Goal: Transaction & Acquisition: Purchase product/service

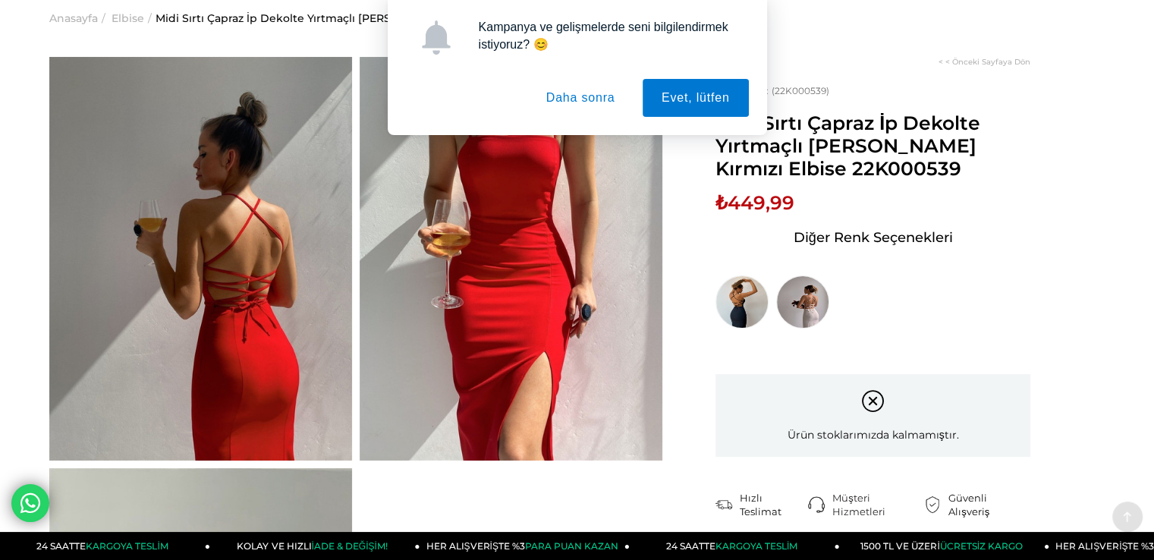
scroll to position [34, 0]
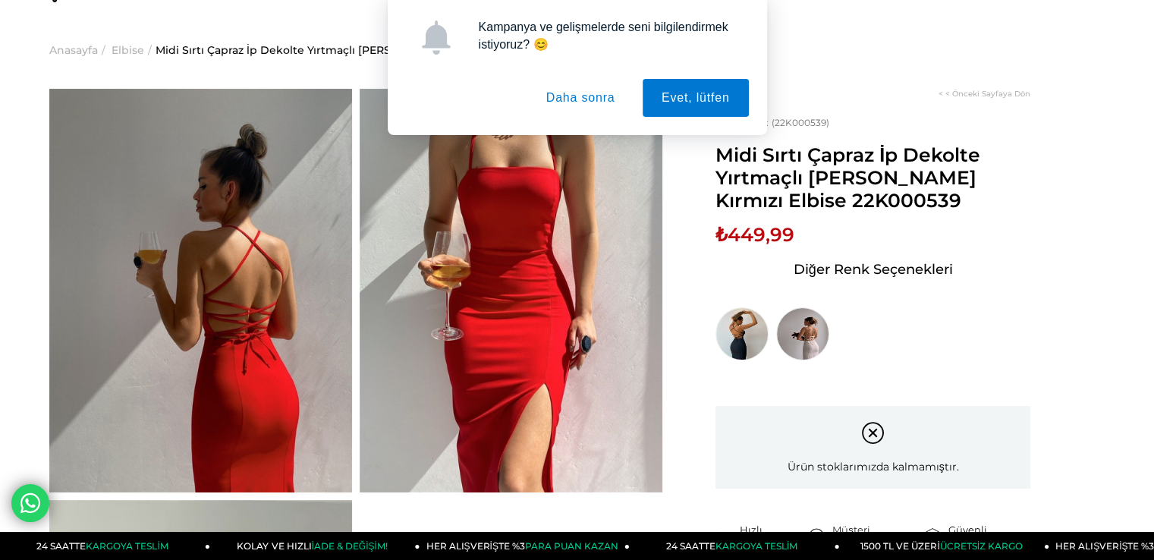
click at [597, 89] on button "Daha sonra" at bounding box center [580, 98] width 107 height 38
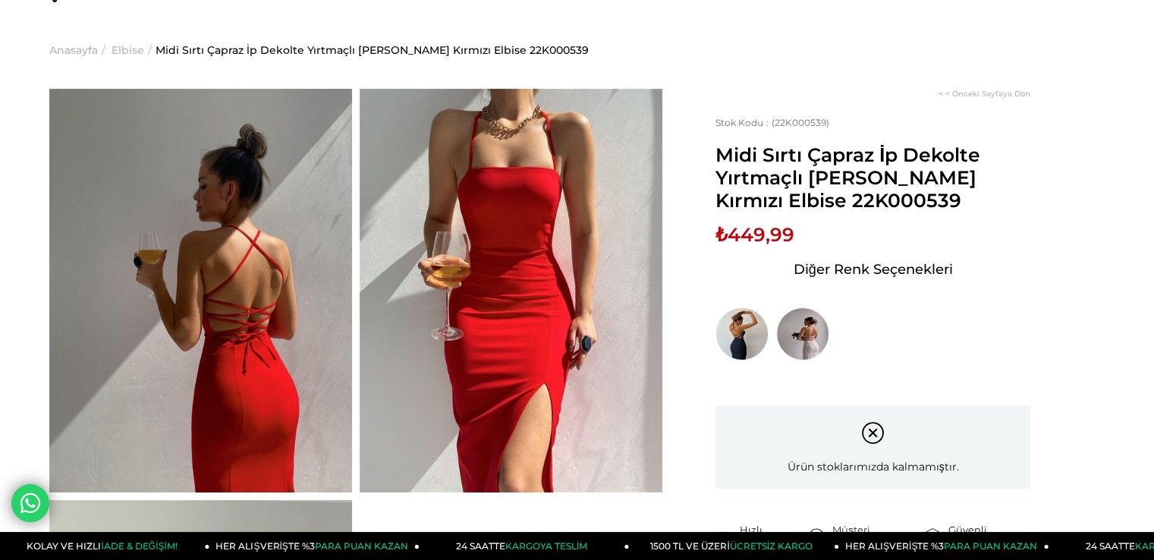
scroll to position [37, 0]
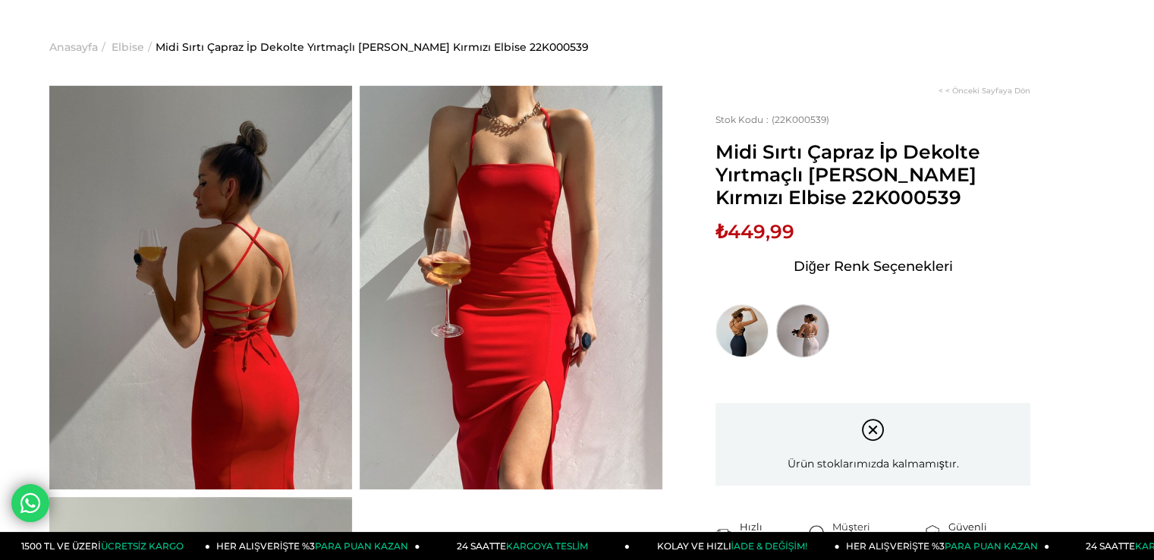
click at [803, 337] on img at bounding box center [802, 330] width 53 height 53
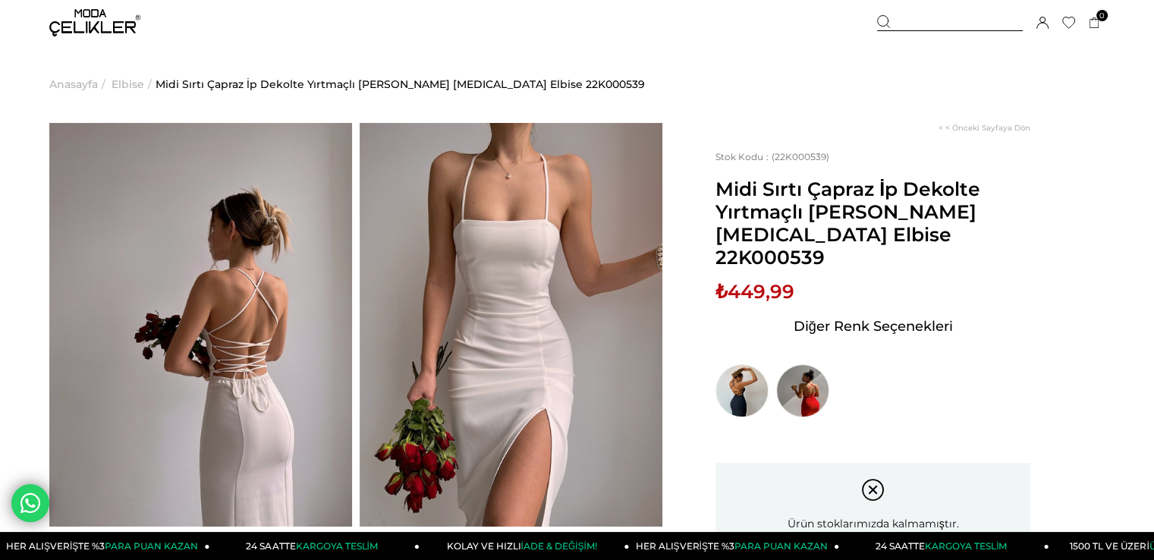
click at [298, 379] on img at bounding box center [200, 325] width 303 height 404
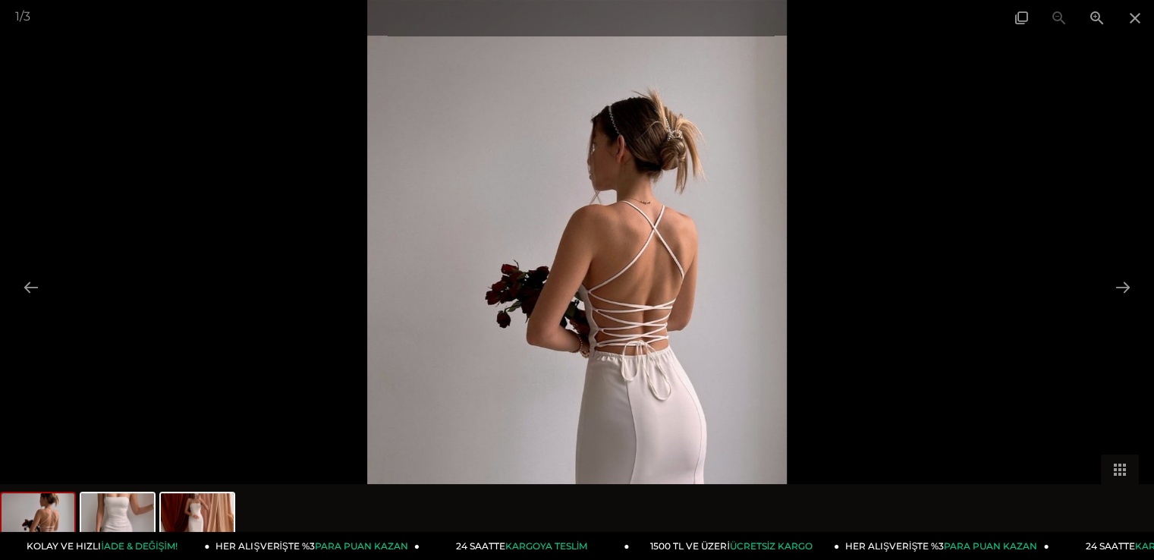
click at [196, 450] on div at bounding box center [577, 280] width 1154 height 560
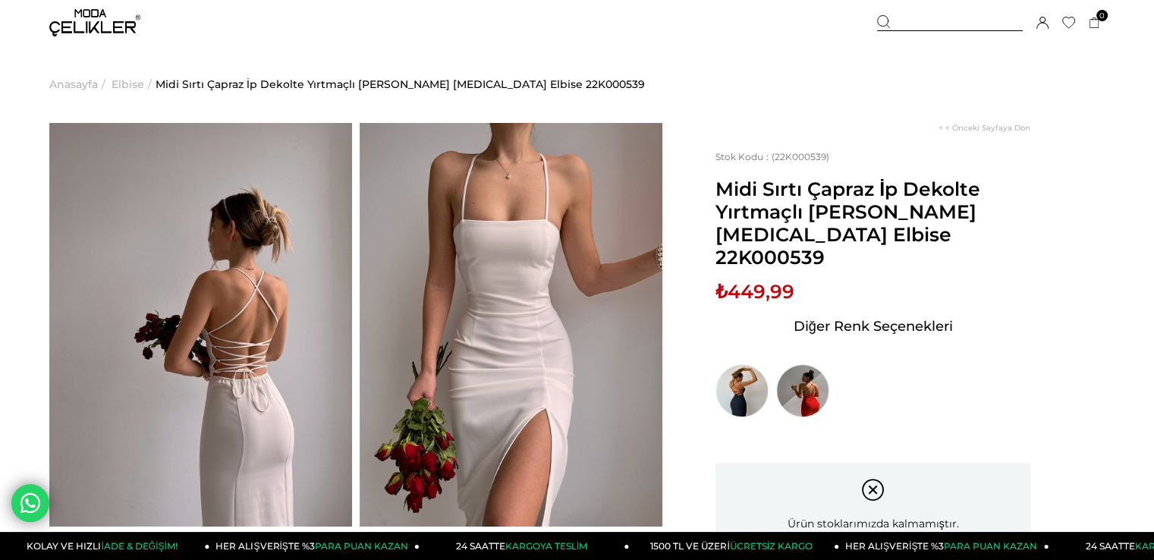
click at [207, 436] on img at bounding box center [200, 325] width 303 height 404
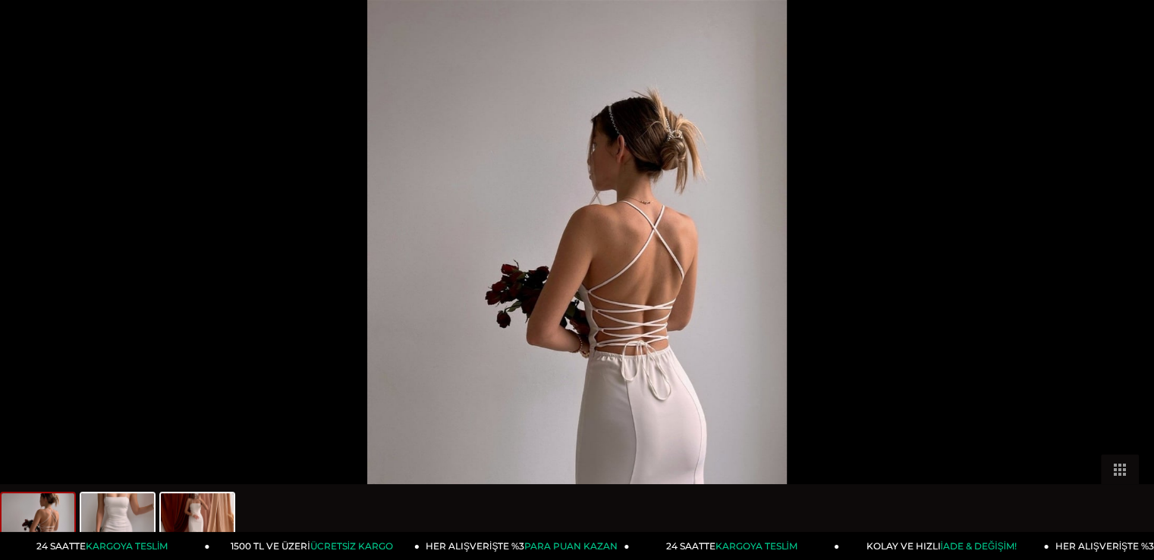
click at [1129, 286] on button at bounding box center [1131, 287] width 32 height 30
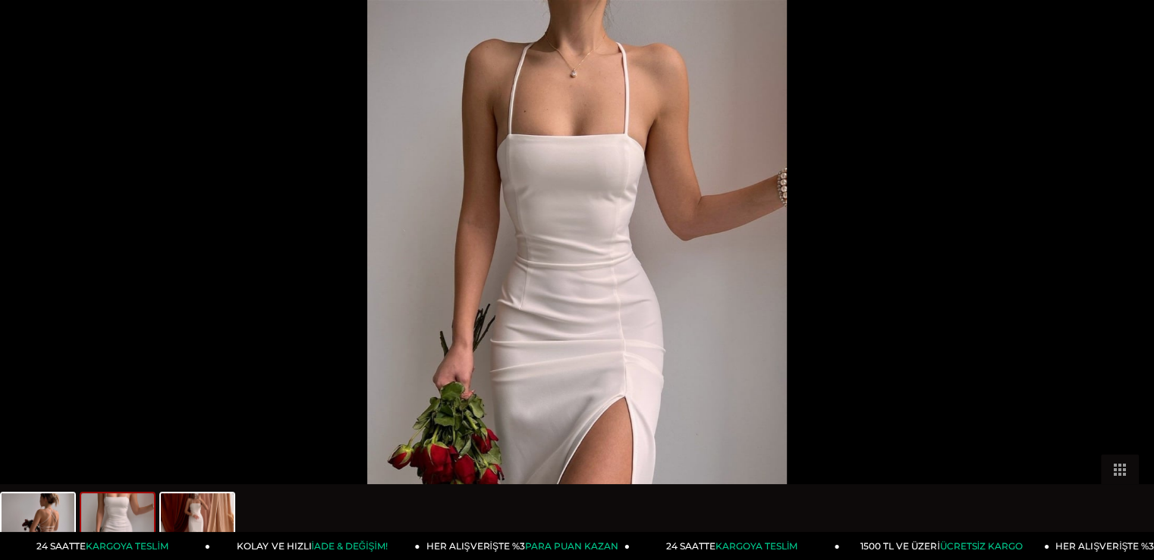
click at [1129, 286] on button at bounding box center [1131, 287] width 32 height 30
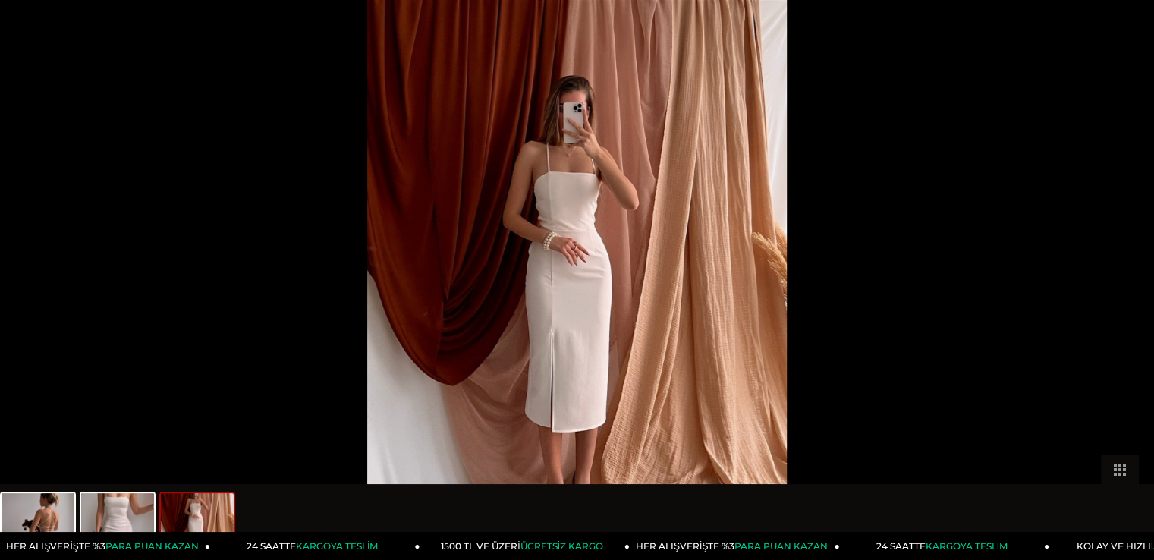
click at [1129, 286] on button at bounding box center [1131, 287] width 32 height 30
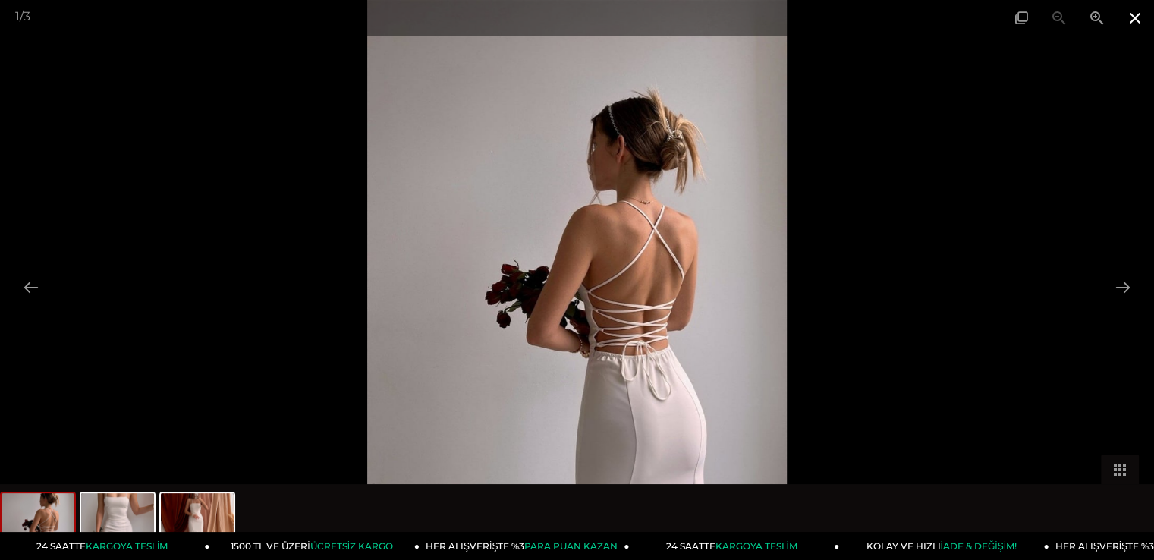
click at [1129, 27] on span at bounding box center [1135, 18] width 38 height 36
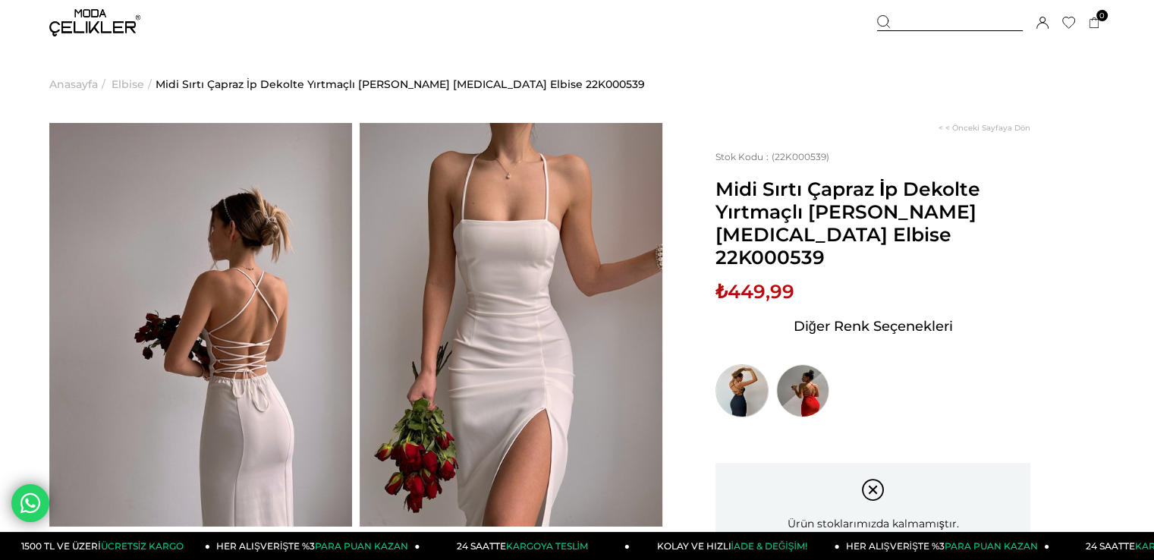
click at [749, 364] on img at bounding box center [742, 390] width 53 height 53
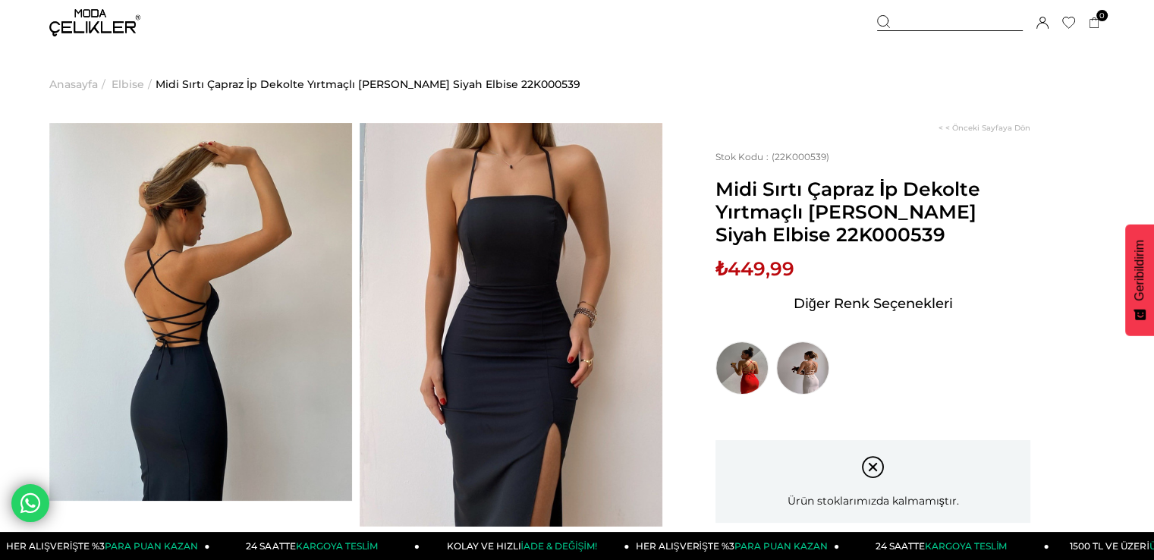
click at [240, 364] on img at bounding box center [200, 312] width 303 height 378
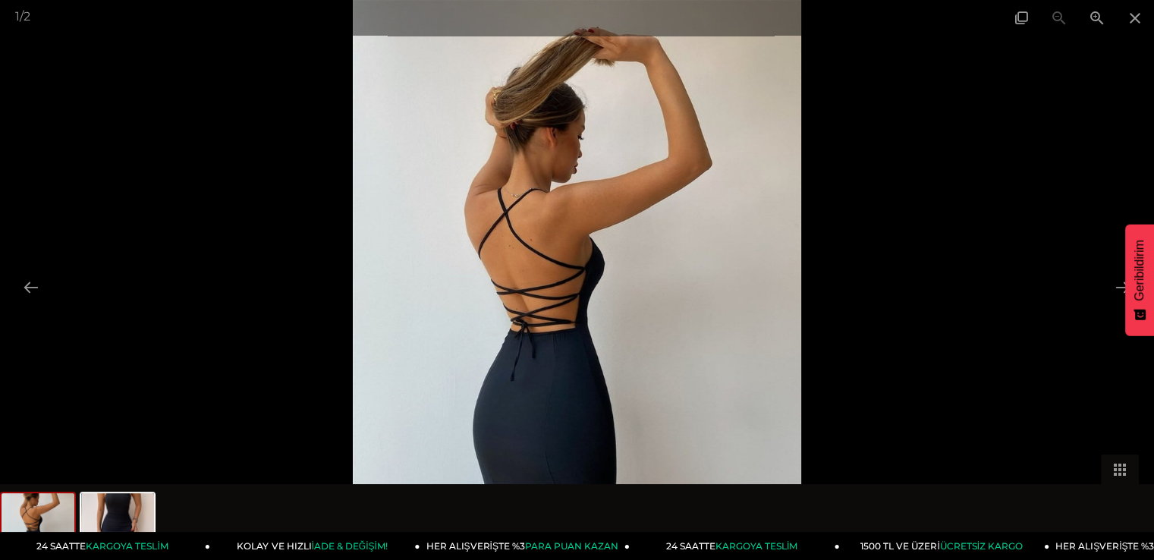
click at [559, 282] on img at bounding box center [577, 280] width 448 height 560
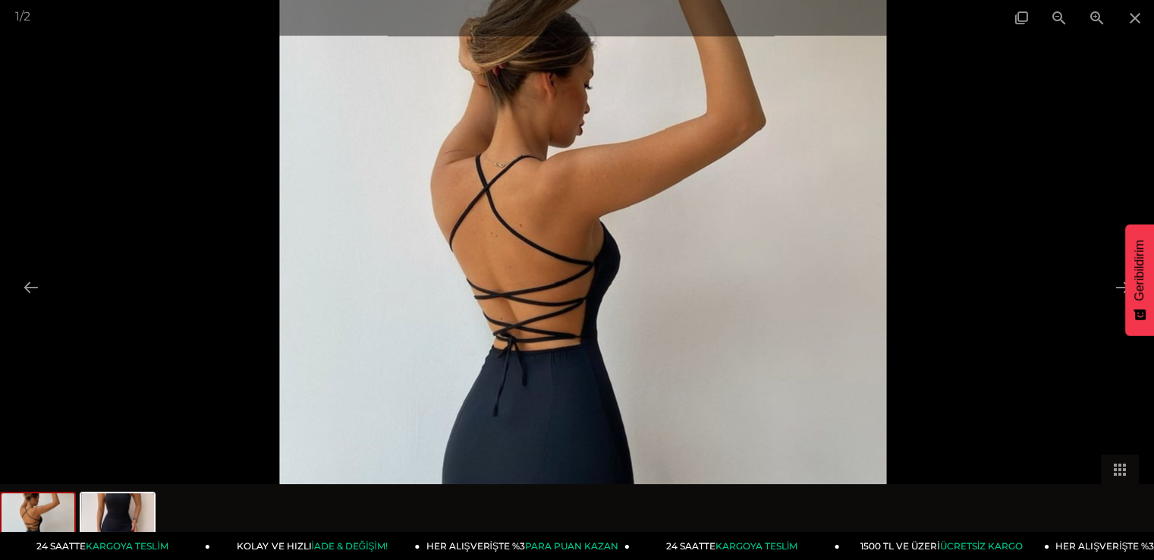
drag, startPoint x: 559, startPoint y: 282, endPoint x: 556, endPoint y: 328, distance: 46.5
click at [556, 328] on img at bounding box center [584, 280] width 608 height 760
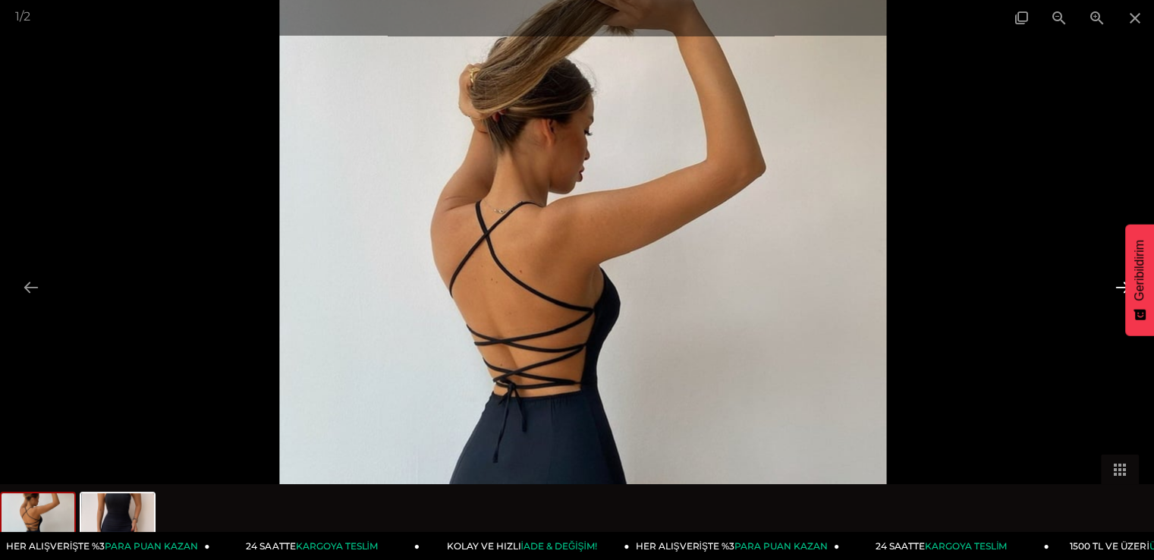
click at [1122, 281] on button at bounding box center [1123, 287] width 32 height 30
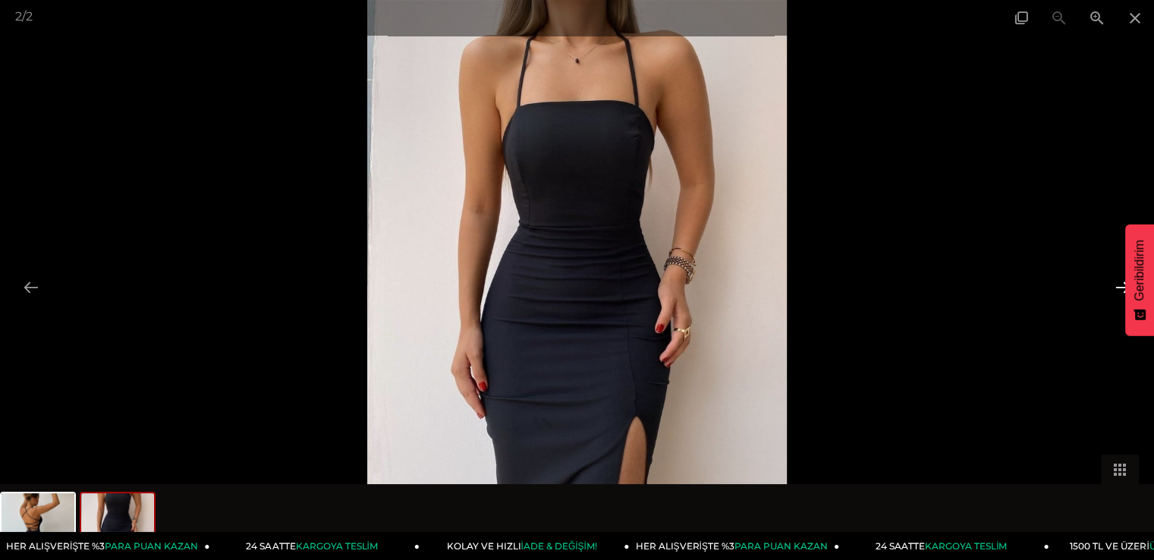
click at [1122, 281] on button at bounding box center [1123, 287] width 32 height 30
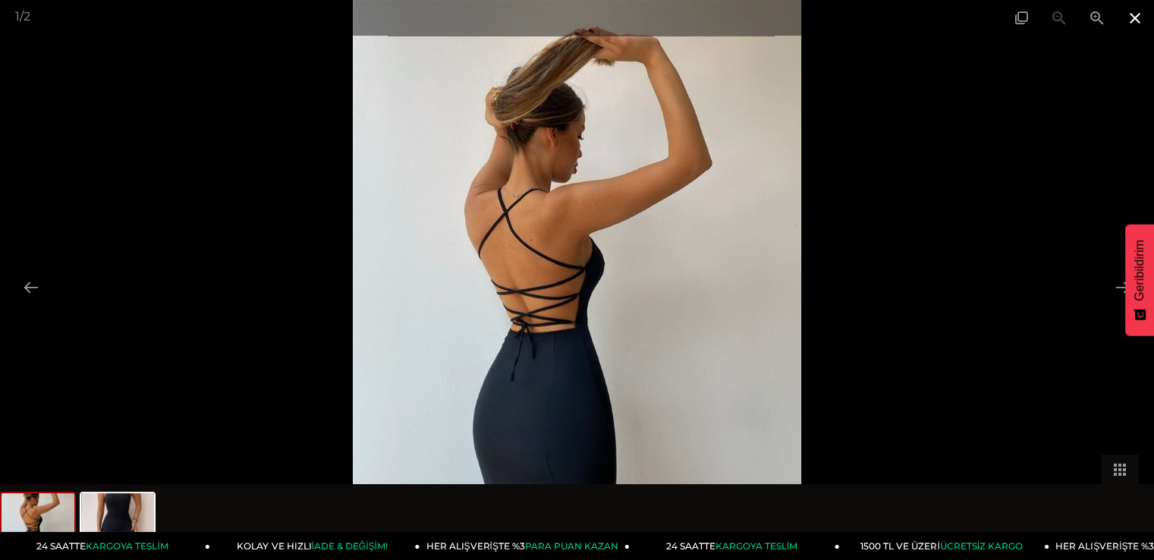
click at [1126, 12] on span at bounding box center [1135, 18] width 38 height 36
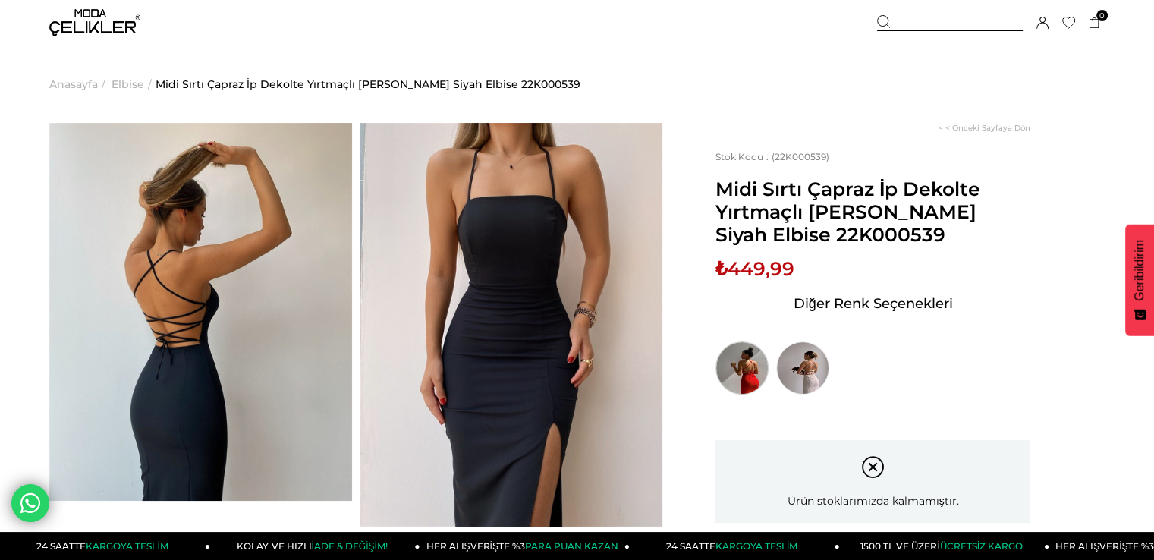
click at [756, 376] on img at bounding box center [742, 368] width 53 height 53
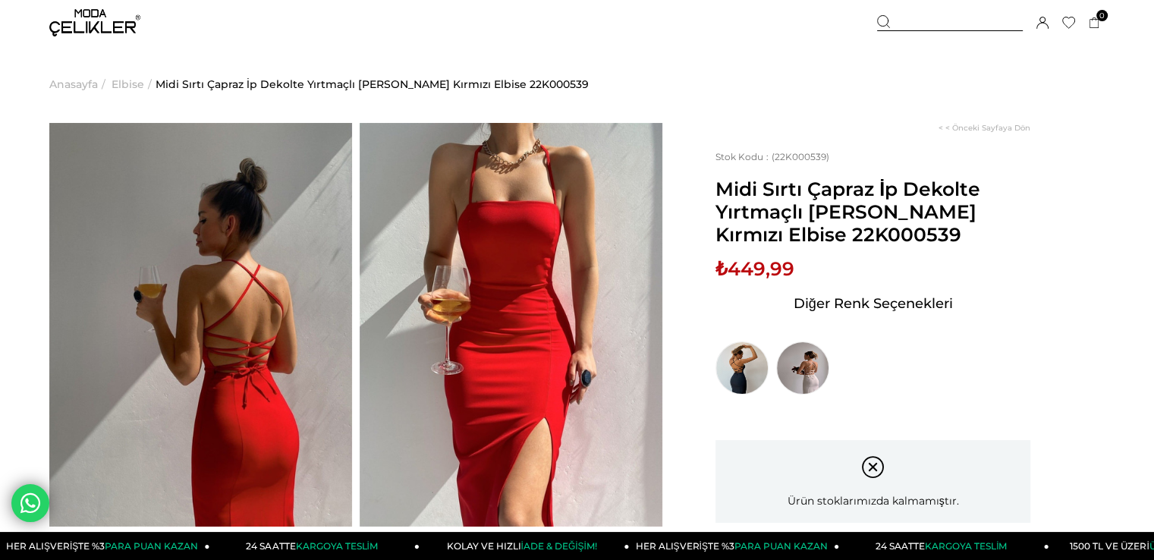
click at [282, 380] on img at bounding box center [200, 325] width 303 height 404
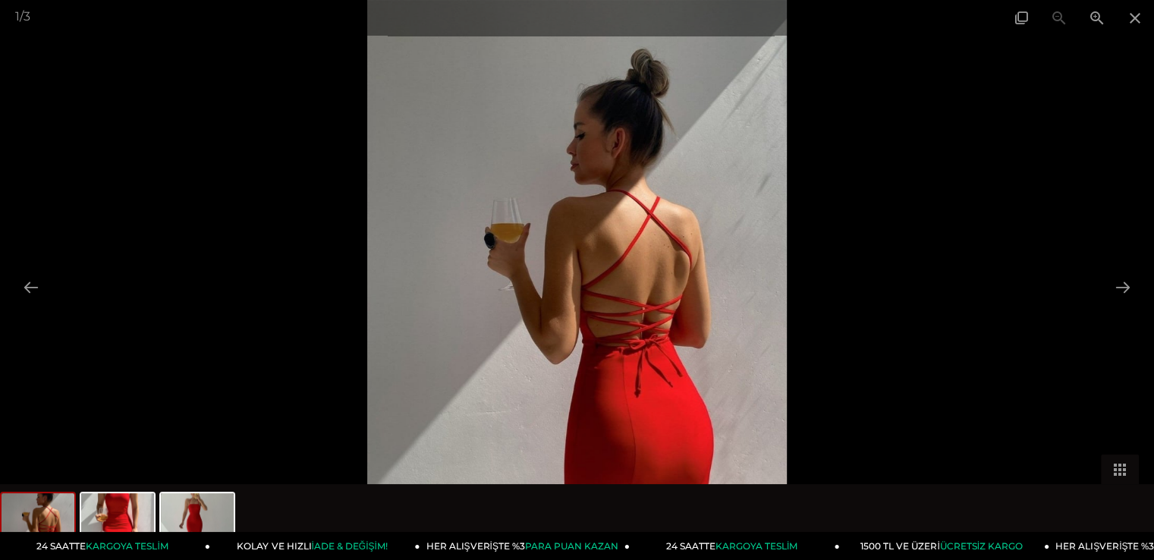
click at [685, 357] on img at bounding box center [577, 280] width 420 height 560
click at [1134, 286] on button at bounding box center [1123, 287] width 32 height 30
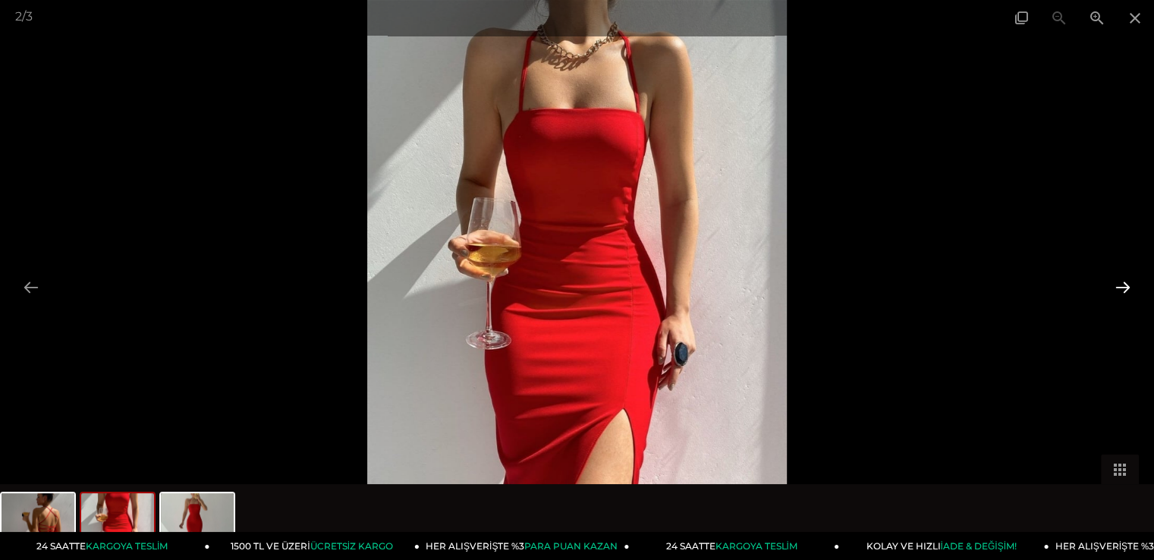
click at [1122, 291] on button at bounding box center [1123, 287] width 32 height 30
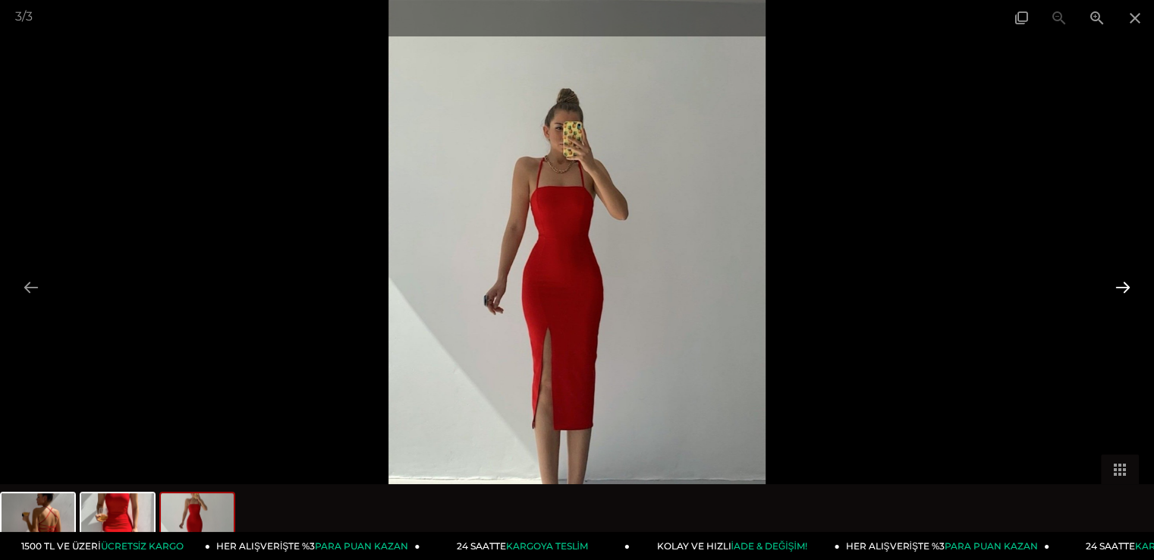
click at [1122, 291] on button at bounding box center [1123, 287] width 32 height 30
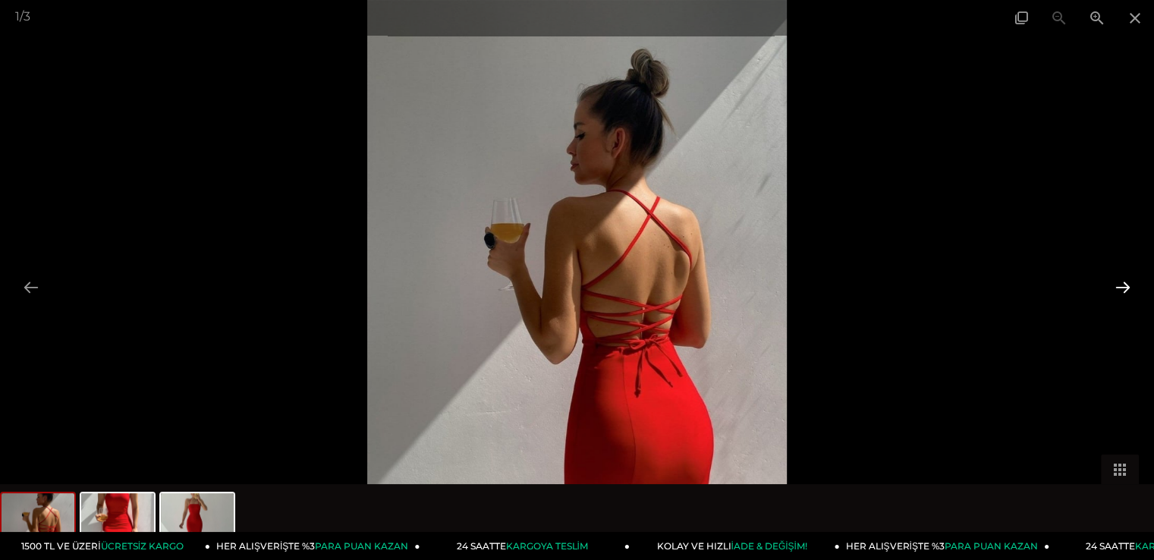
click at [1122, 291] on button at bounding box center [1123, 287] width 32 height 30
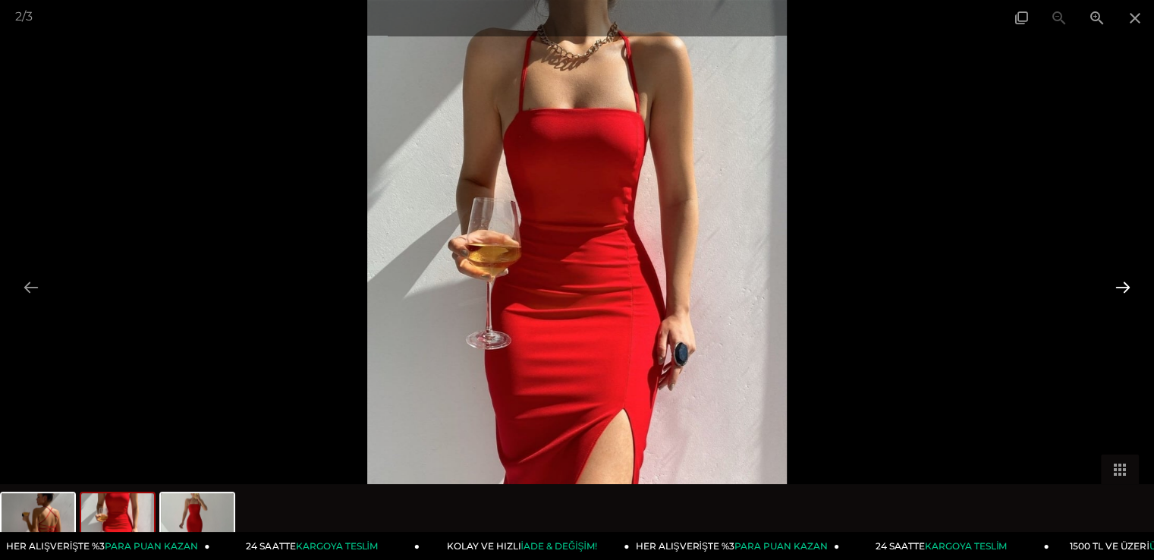
click at [1122, 291] on button at bounding box center [1123, 287] width 32 height 30
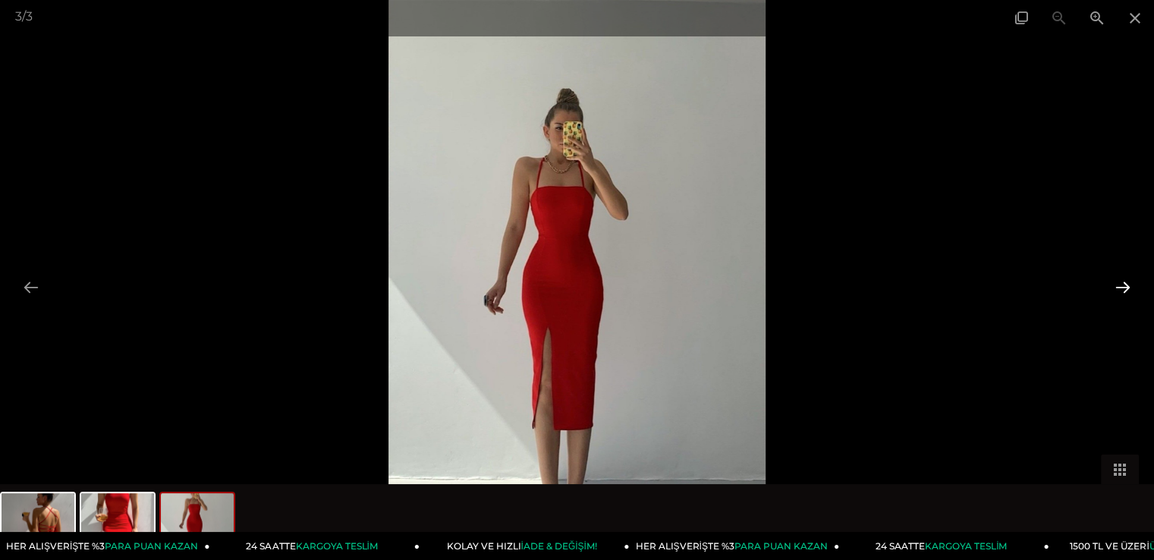
click at [1122, 291] on button at bounding box center [1123, 287] width 32 height 30
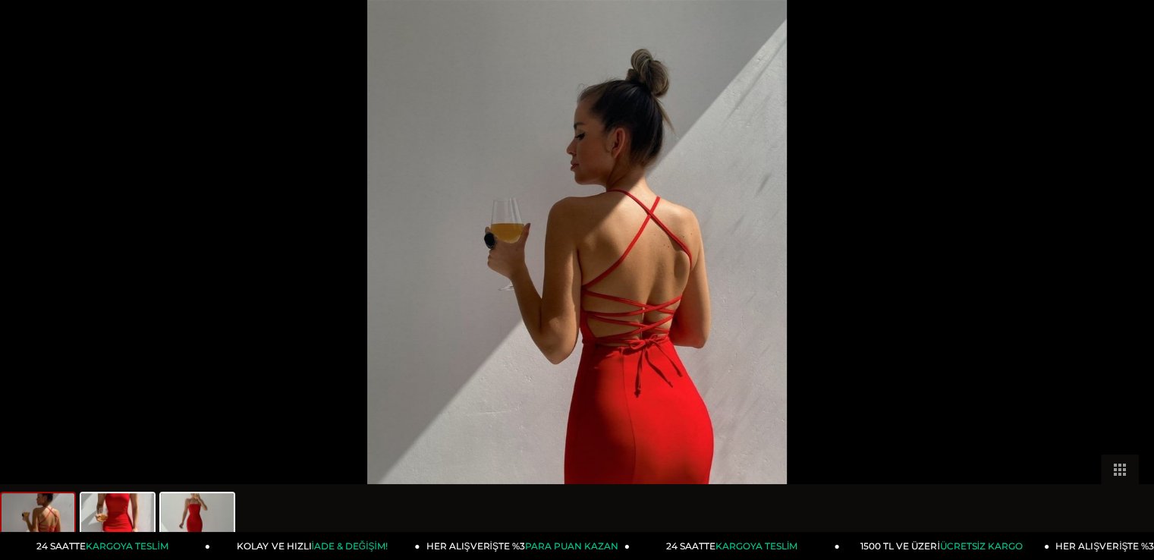
click at [1122, 291] on button at bounding box center [1131, 287] width 32 height 30
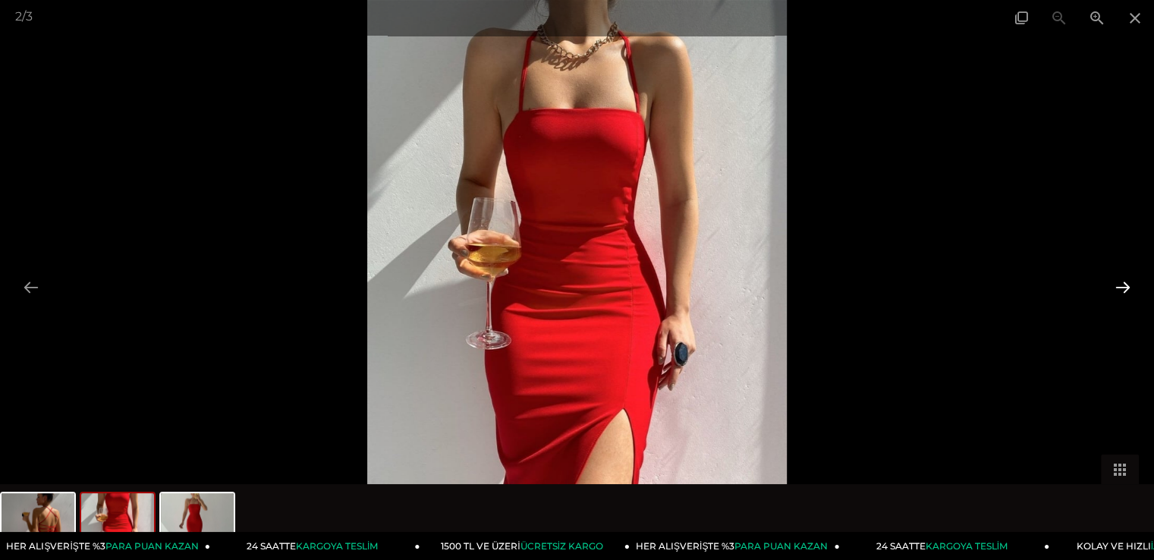
click at [1126, 292] on button at bounding box center [1123, 287] width 32 height 30
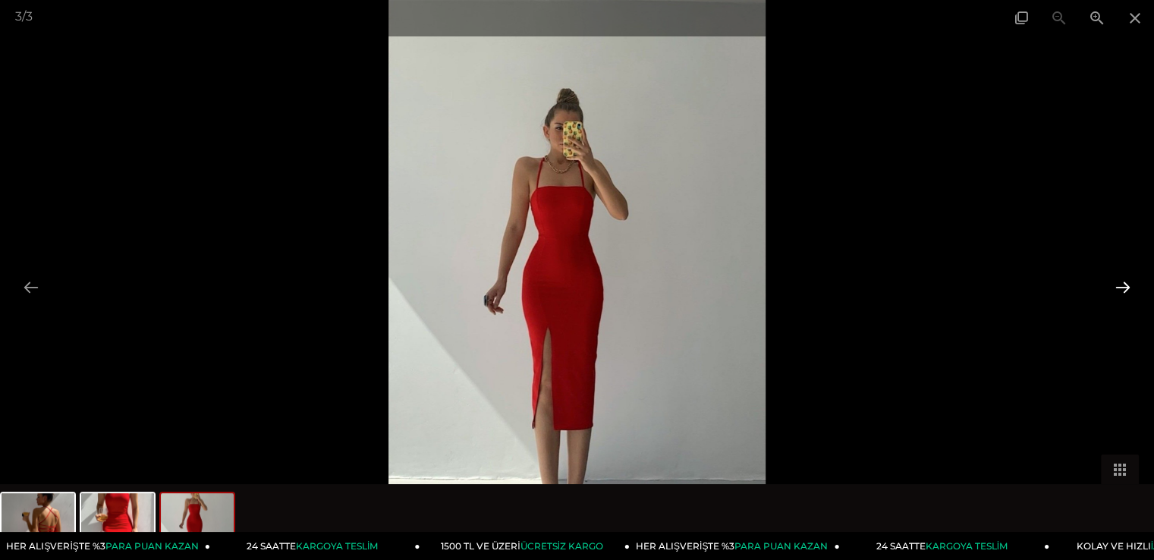
click at [1126, 292] on button at bounding box center [1123, 287] width 32 height 30
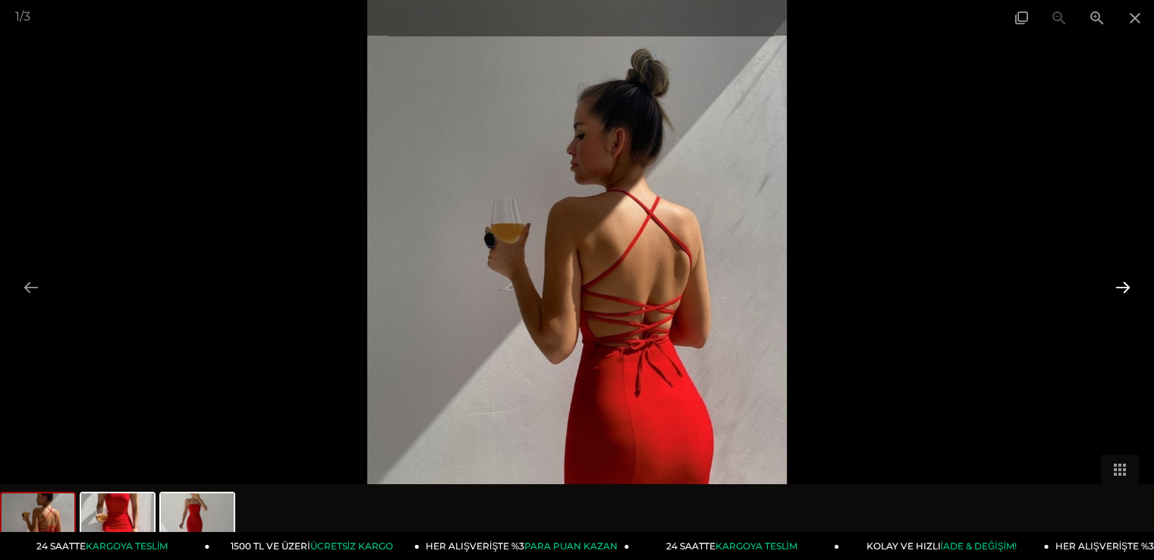
click at [1126, 292] on button at bounding box center [1123, 287] width 32 height 30
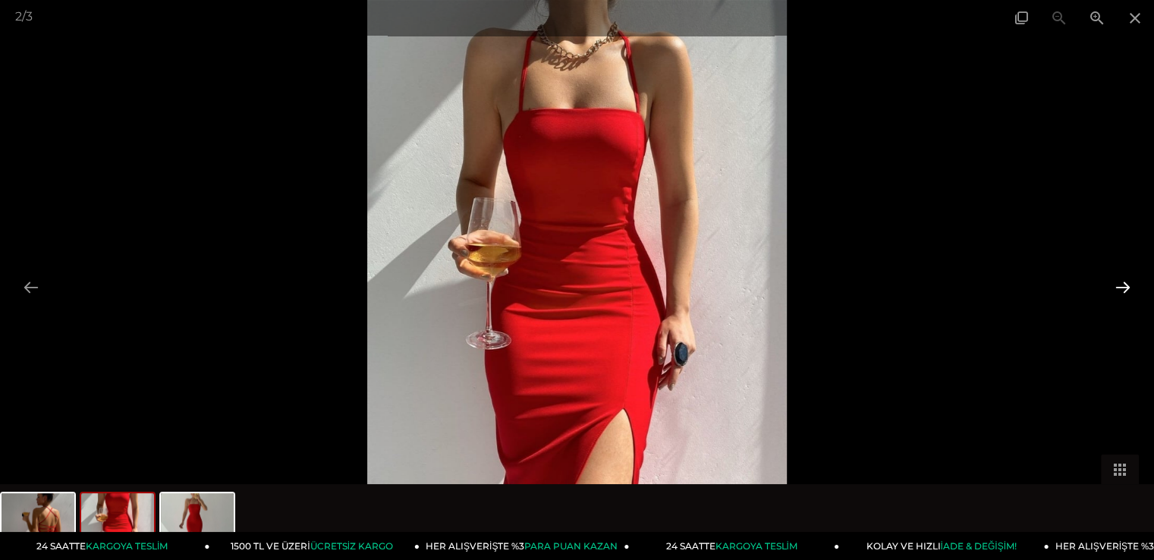
click at [1126, 292] on button at bounding box center [1123, 287] width 32 height 30
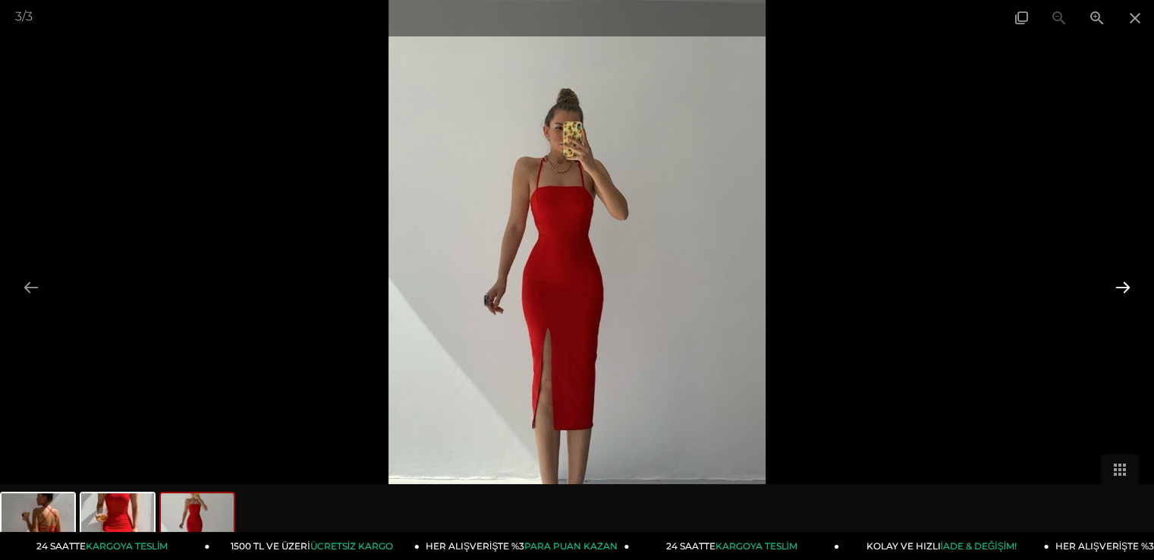
click at [1126, 292] on button at bounding box center [1123, 287] width 32 height 30
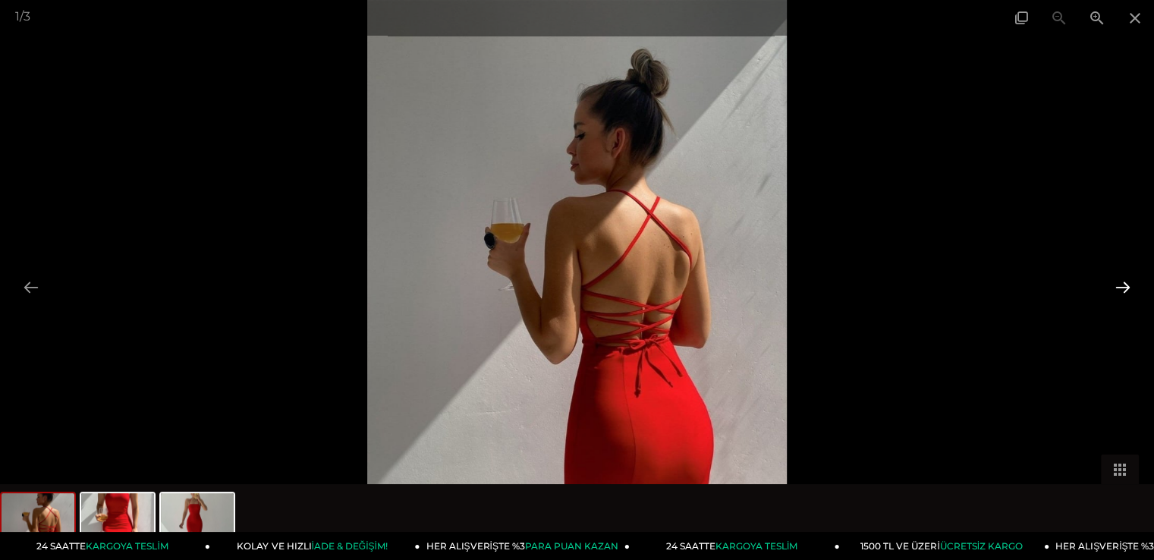
click at [1131, 281] on button at bounding box center [1123, 287] width 32 height 30
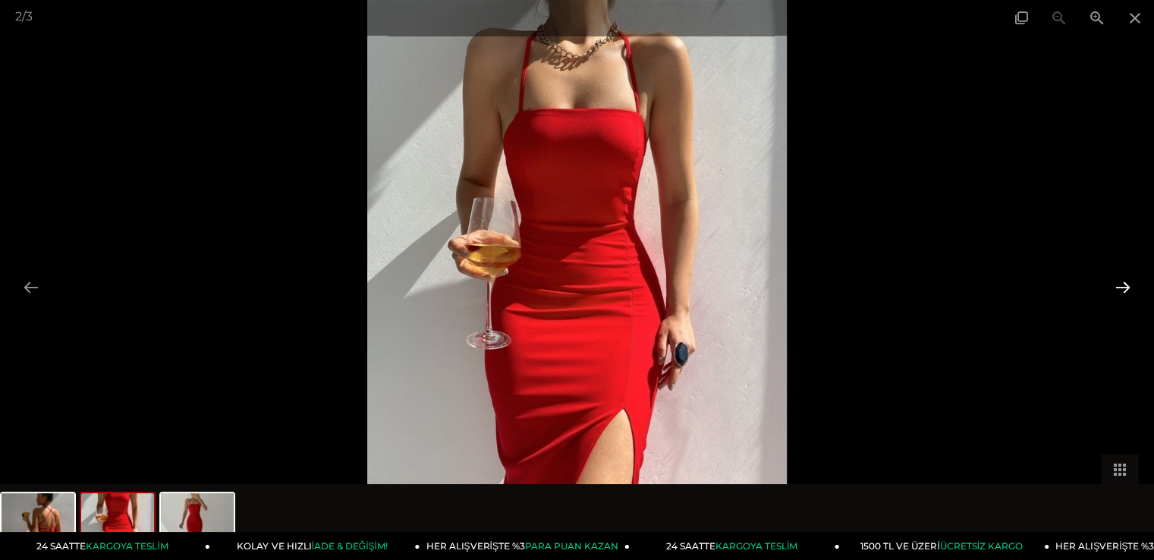
click at [1131, 281] on button at bounding box center [1123, 287] width 32 height 30
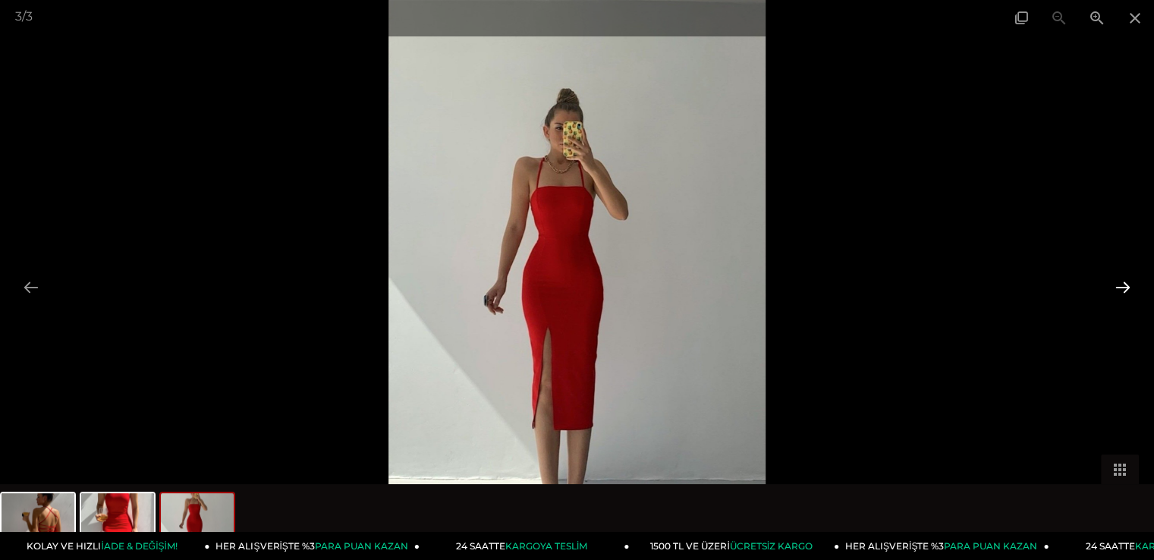
click at [1131, 281] on button at bounding box center [1123, 287] width 32 height 30
